Goal: Find specific page/section: Find specific page/section

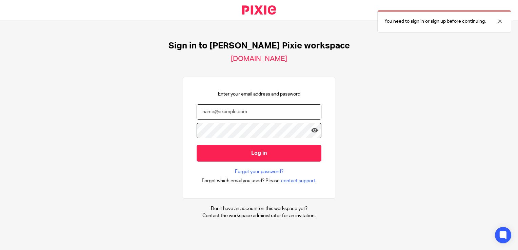
click at [242, 113] on input "email" at bounding box center [258, 111] width 125 height 15
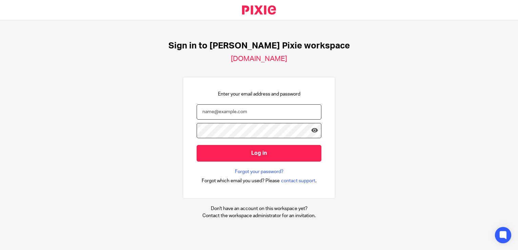
type input "alison@ellacottmorris.co.uk"
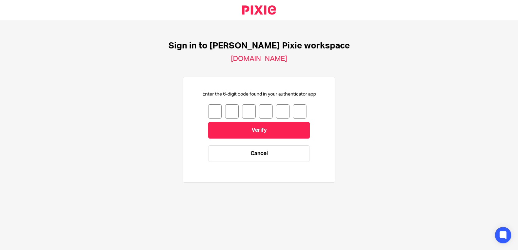
click at [209, 110] on input "number" at bounding box center [215, 111] width 14 height 14
click at [208, 109] on input "number" at bounding box center [215, 111] width 14 height 14
type input "1"
type input "2"
type input "6"
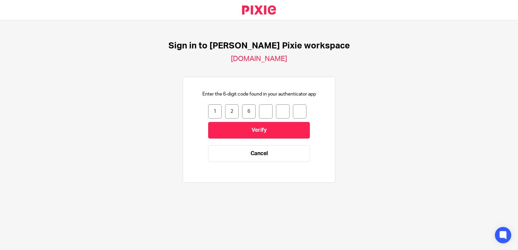
type input "8"
type input "3"
type input "4"
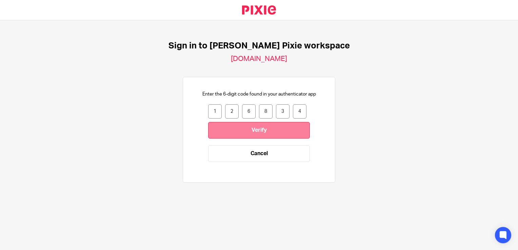
click at [209, 130] on input "Verify" at bounding box center [259, 130] width 102 height 17
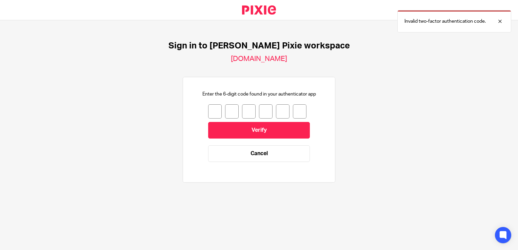
click at [208, 113] on input "number" at bounding box center [215, 111] width 14 height 14
type input "1"
type input "2"
type input "6"
type input "8"
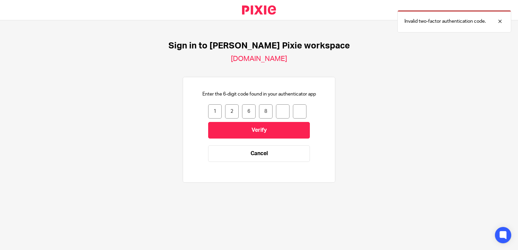
type input "3"
type input "4"
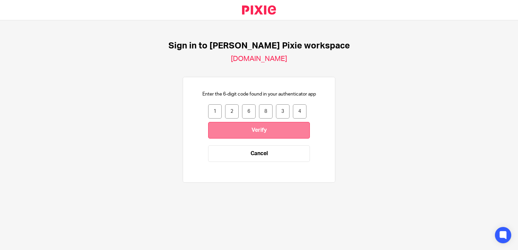
click at [210, 137] on input "Verify" at bounding box center [259, 130] width 102 height 17
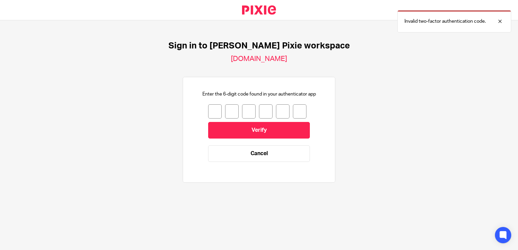
click at [209, 110] on input "number" at bounding box center [215, 111] width 14 height 14
type input "0"
type input "5"
type input "9"
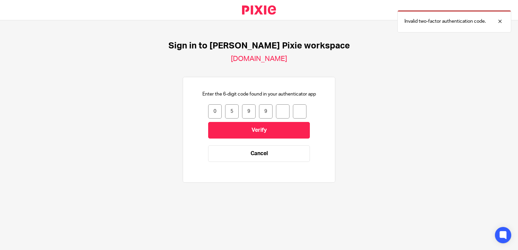
type input "1"
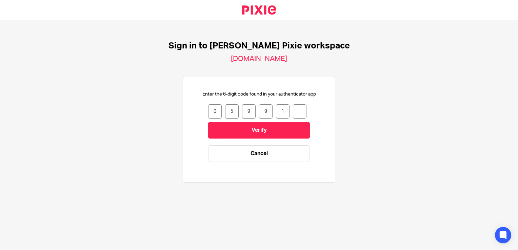
type input "8"
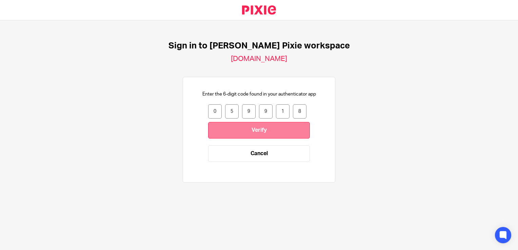
click at [210, 128] on input "Verify" at bounding box center [259, 130] width 102 height 17
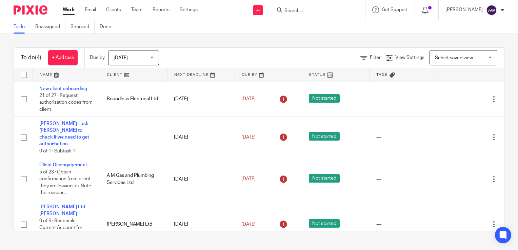
click at [310, 12] on input "Search" at bounding box center [313, 11] width 61 height 6
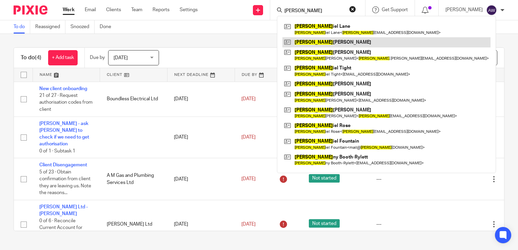
type input "[PERSON_NAME]"
click at [324, 40] on link at bounding box center [386, 42] width 208 height 10
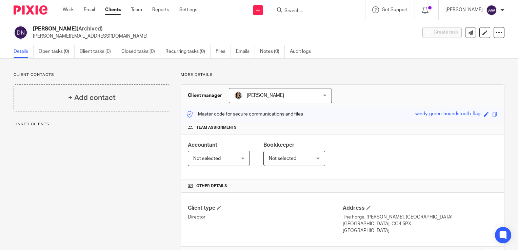
click at [312, 17] on div at bounding box center [317, 10] width 95 height 20
click at [306, 14] on div at bounding box center [317, 10] width 95 height 20
click at [300, 12] on input "Search" at bounding box center [313, 11] width 61 height 6
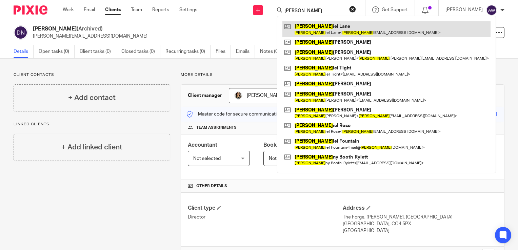
type input "[PERSON_NAME]"
click at [314, 25] on link at bounding box center [386, 29] width 208 height 16
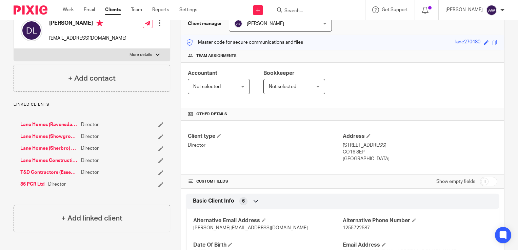
scroll to position [76, 0]
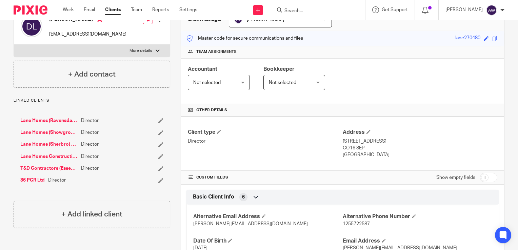
click at [66, 157] on link "Lane Homes Construction Ltd" at bounding box center [48, 156] width 57 height 7
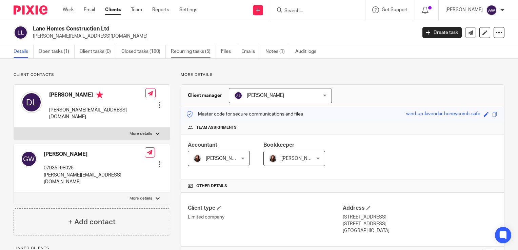
click at [196, 51] on link "Recurring tasks (5)" at bounding box center [193, 51] width 45 height 13
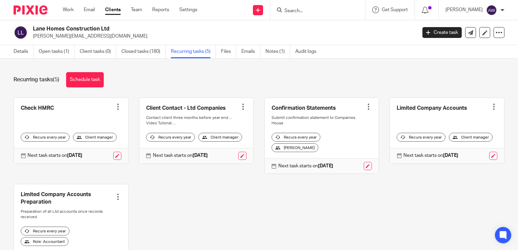
click at [300, 9] on input "Search" at bounding box center [313, 11] width 61 height 6
